Goal: Check status: Check status

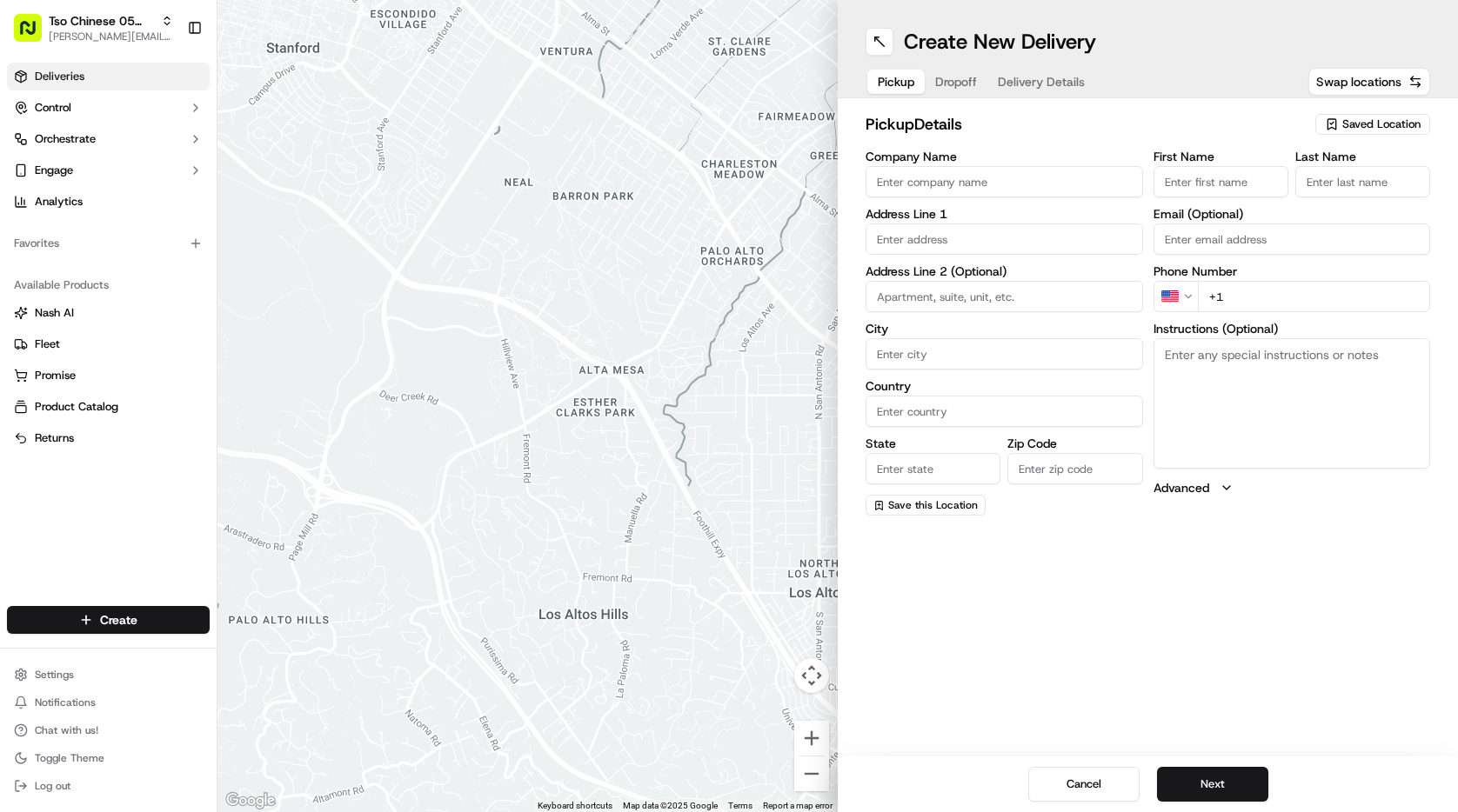
click at [120, 82] on link "Deliveries" at bounding box center [109, 77] width 203 height 28
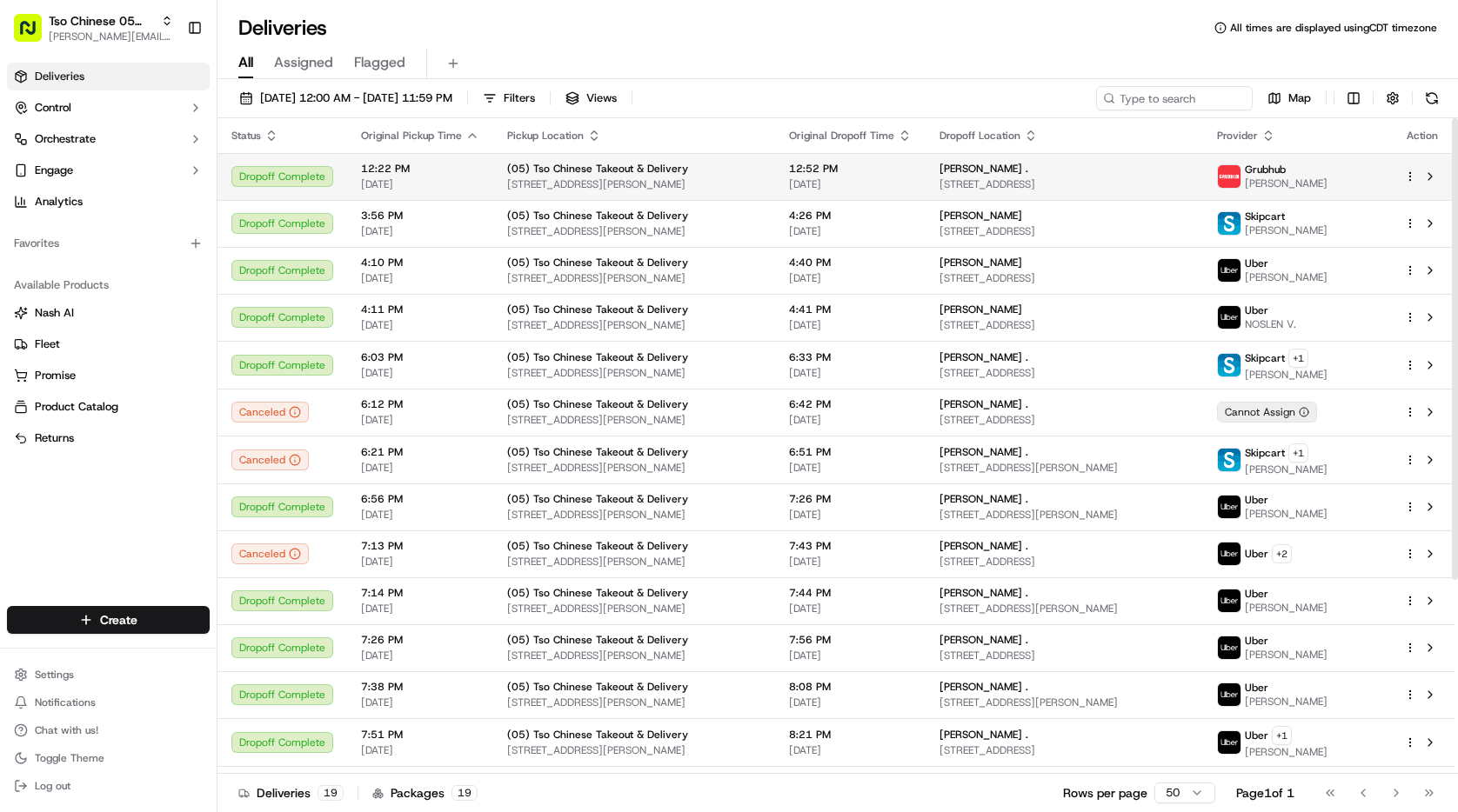
scroll to position [275, 0]
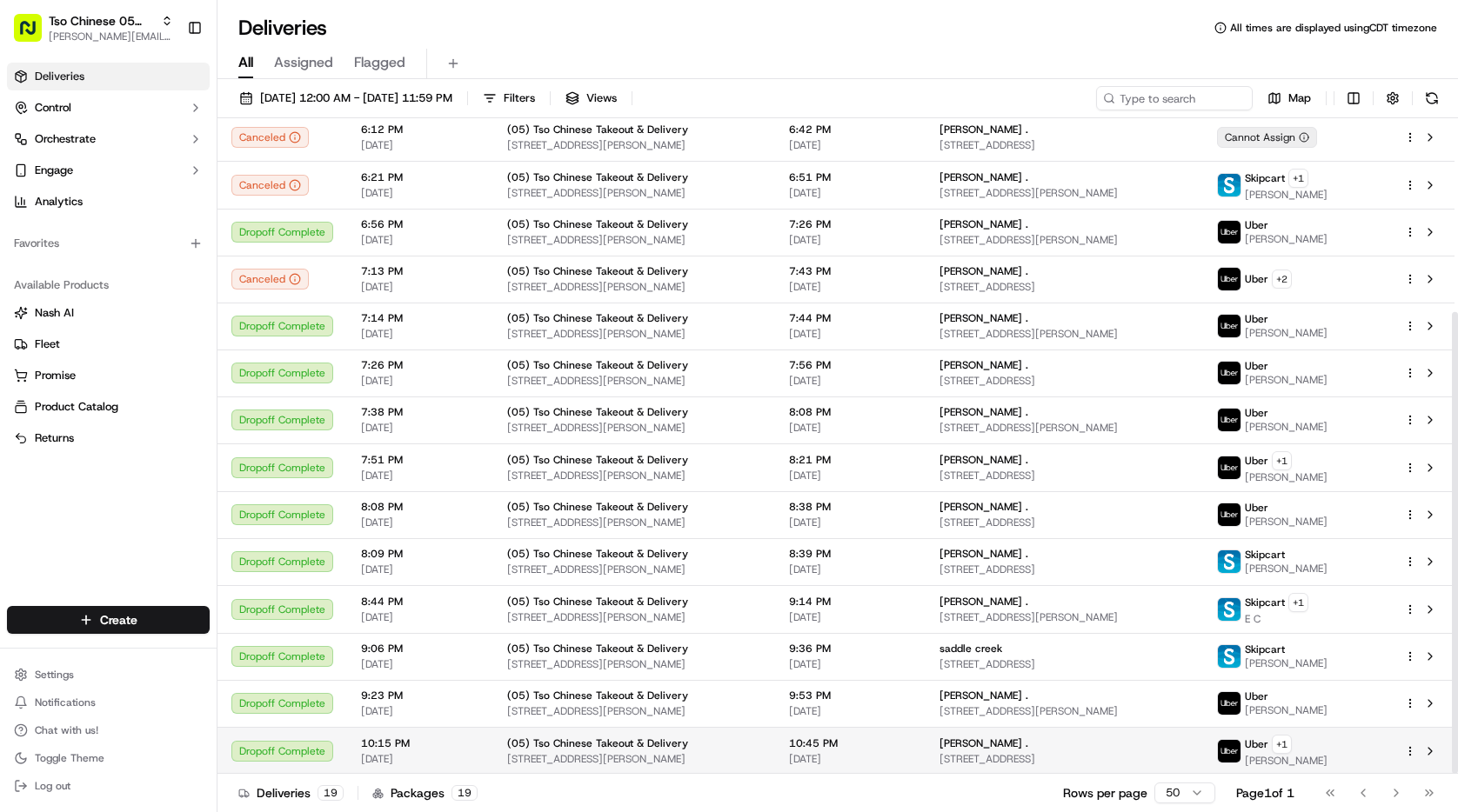
click at [592, 746] on span "(05) Tso Chinese Takeout & Delivery" at bounding box center [597, 743] width 181 height 14
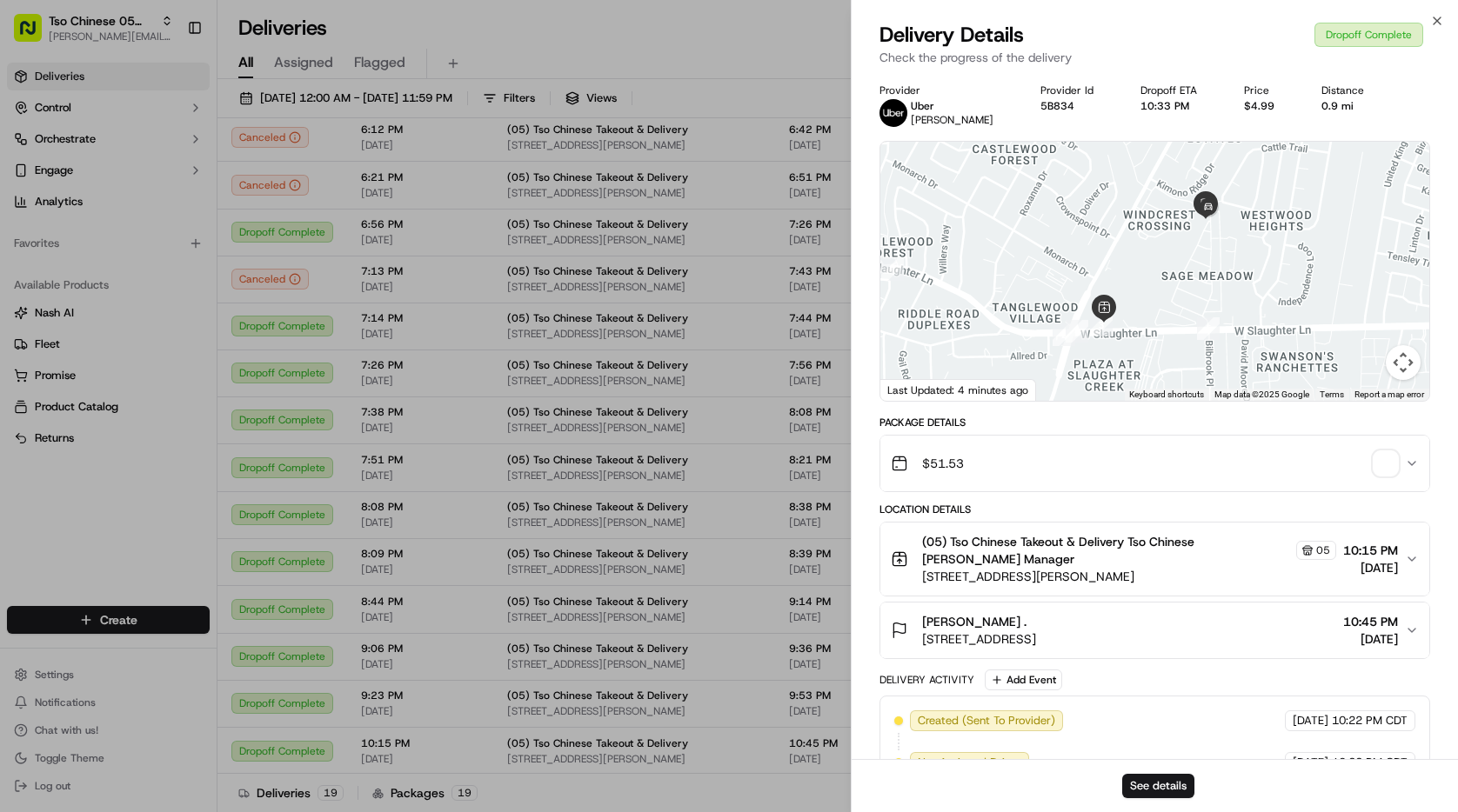
click at [1124, 461] on div "$51.53" at bounding box center [1147, 463] width 514 height 35
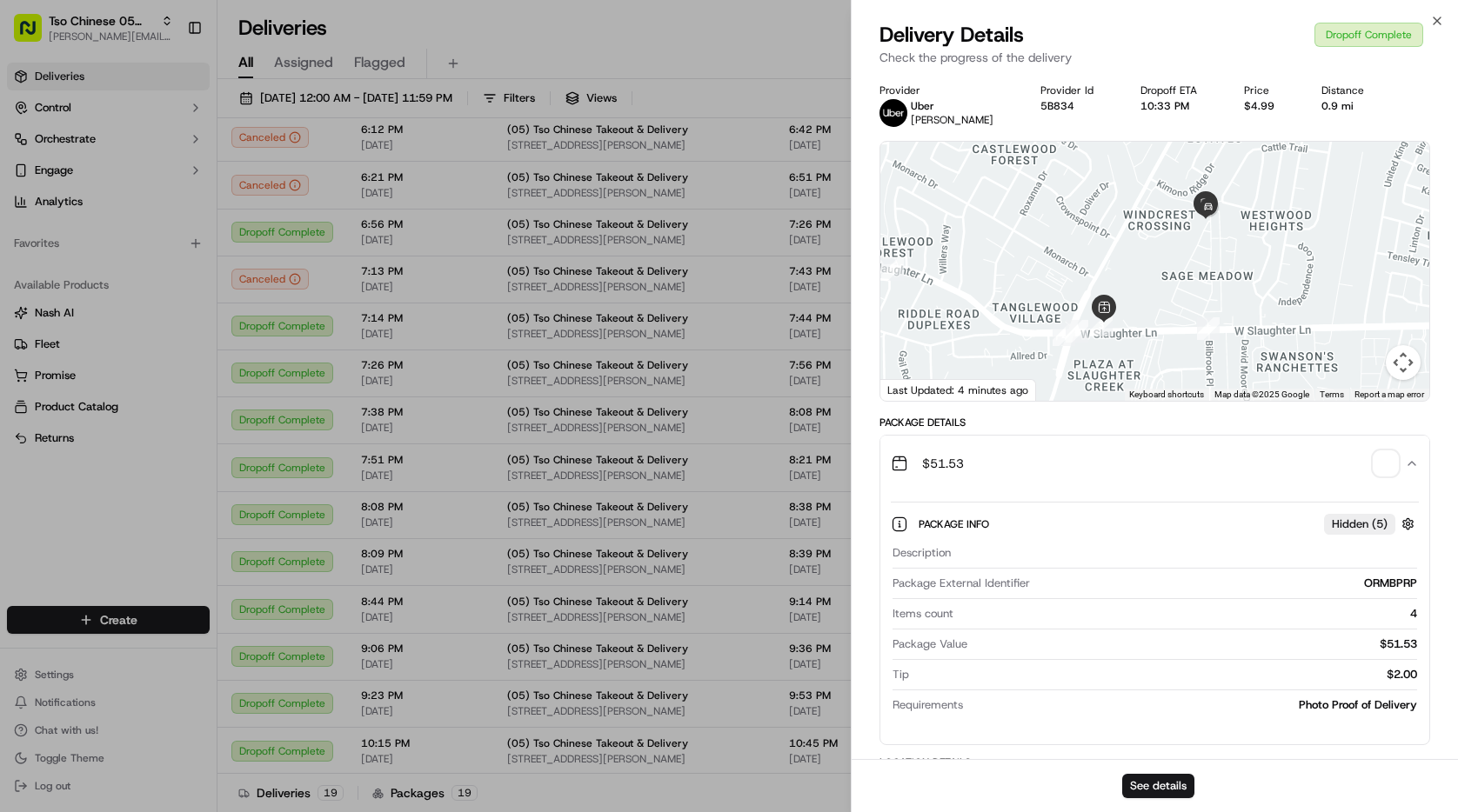
click at [1374, 464] on span "button" at bounding box center [1385, 463] width 24 height 24
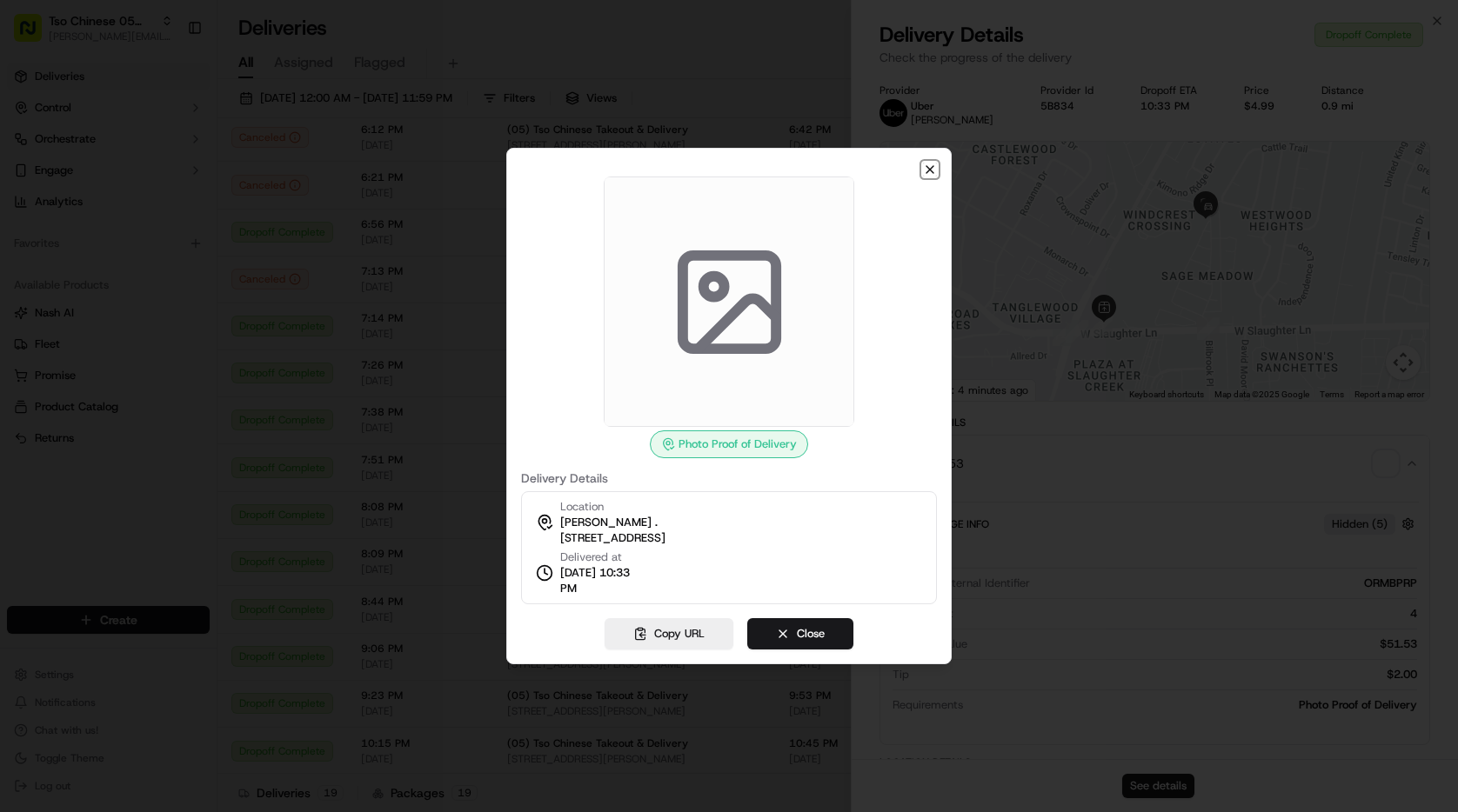
click at [925, 170] on icon "button" at bounding box center [929, 169] width 14 height 14
